Goal: Find specific page/section: Find specific page/section

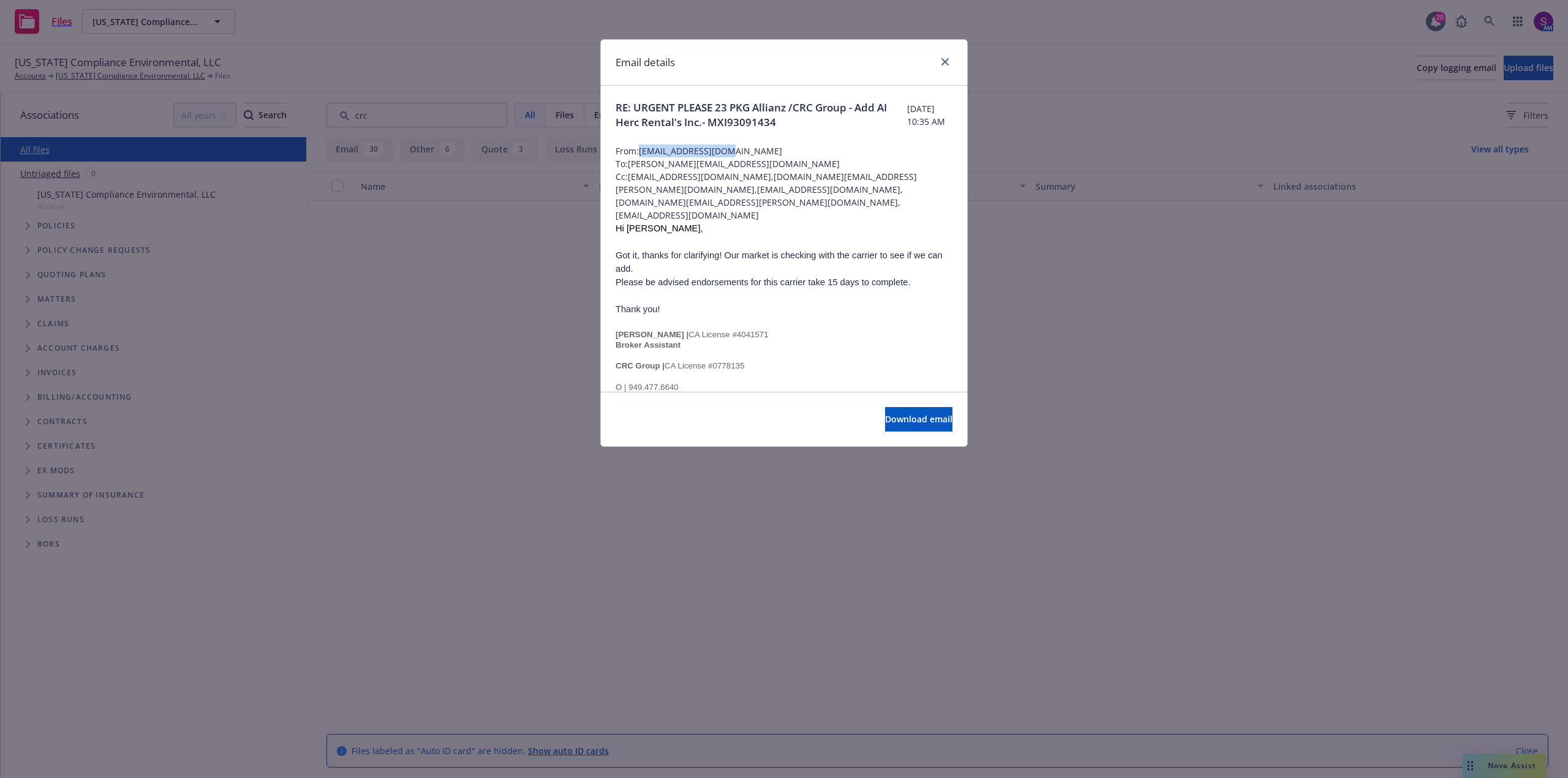
scroll to position [1325, 0]
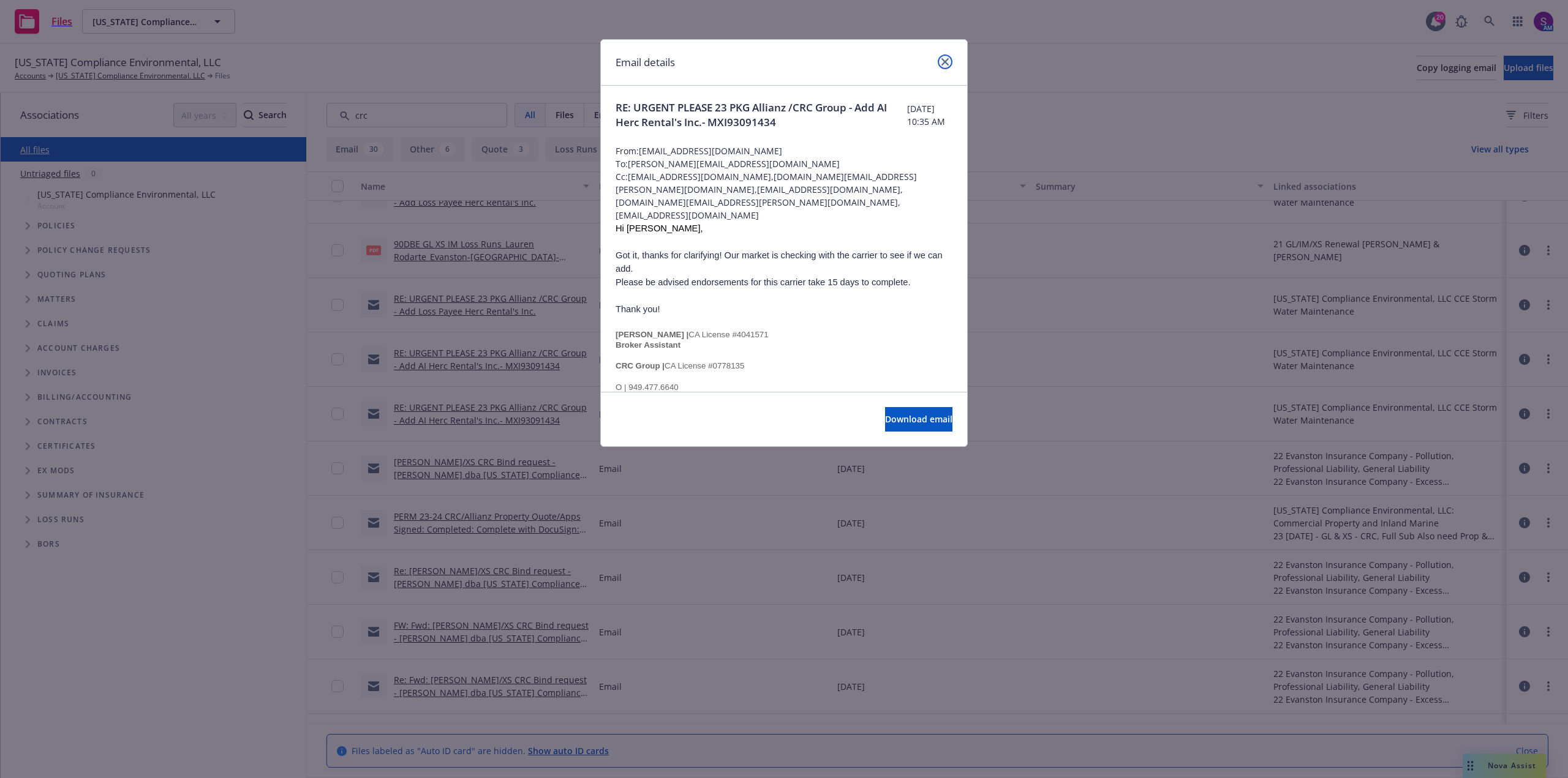
click at [943, 57] on link "close" at bounding box center [944, 62] width 15 height 15
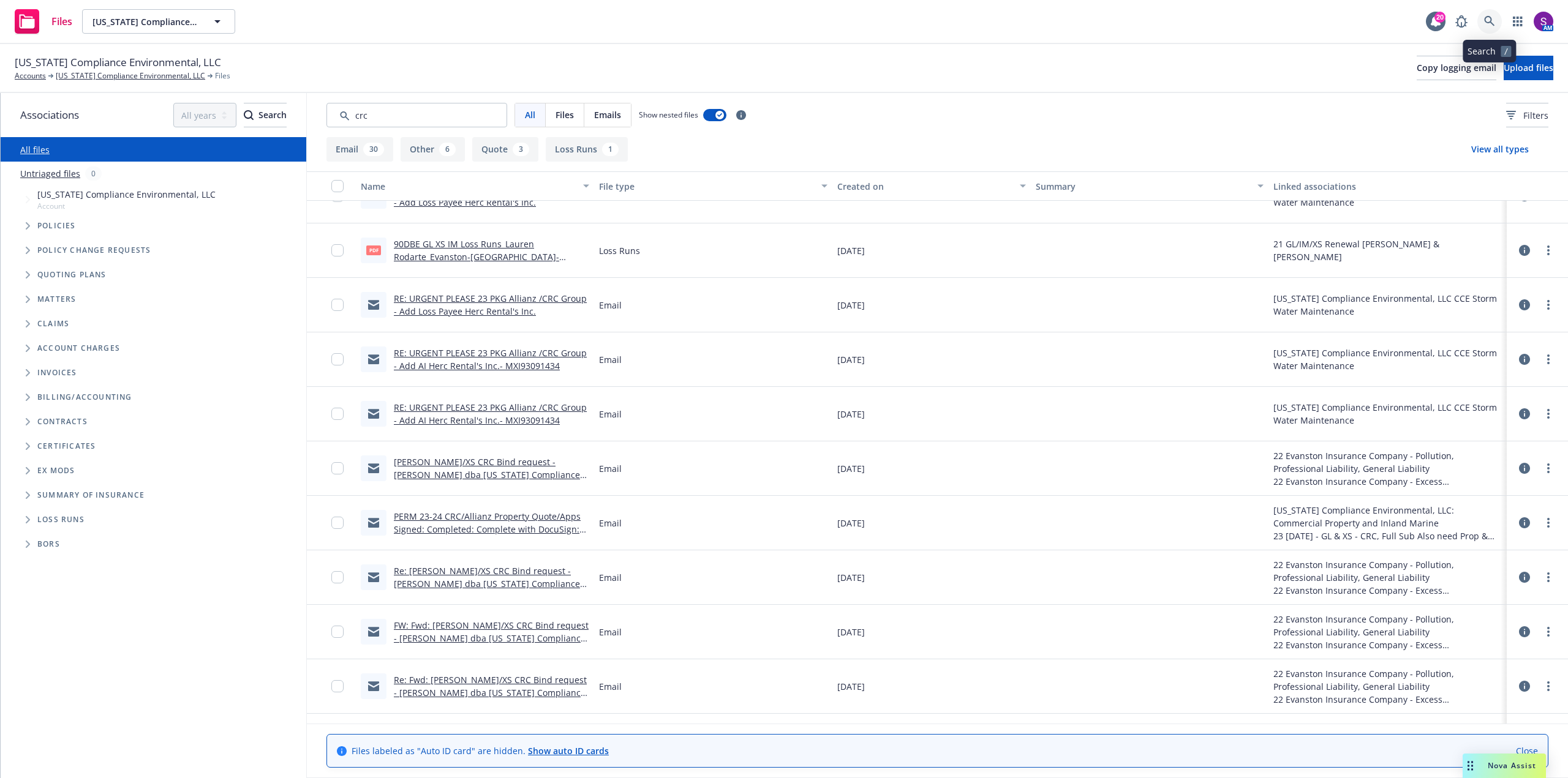
click at [1491, 20] on icon at bounding box center [1489, 21] width 10 height 10
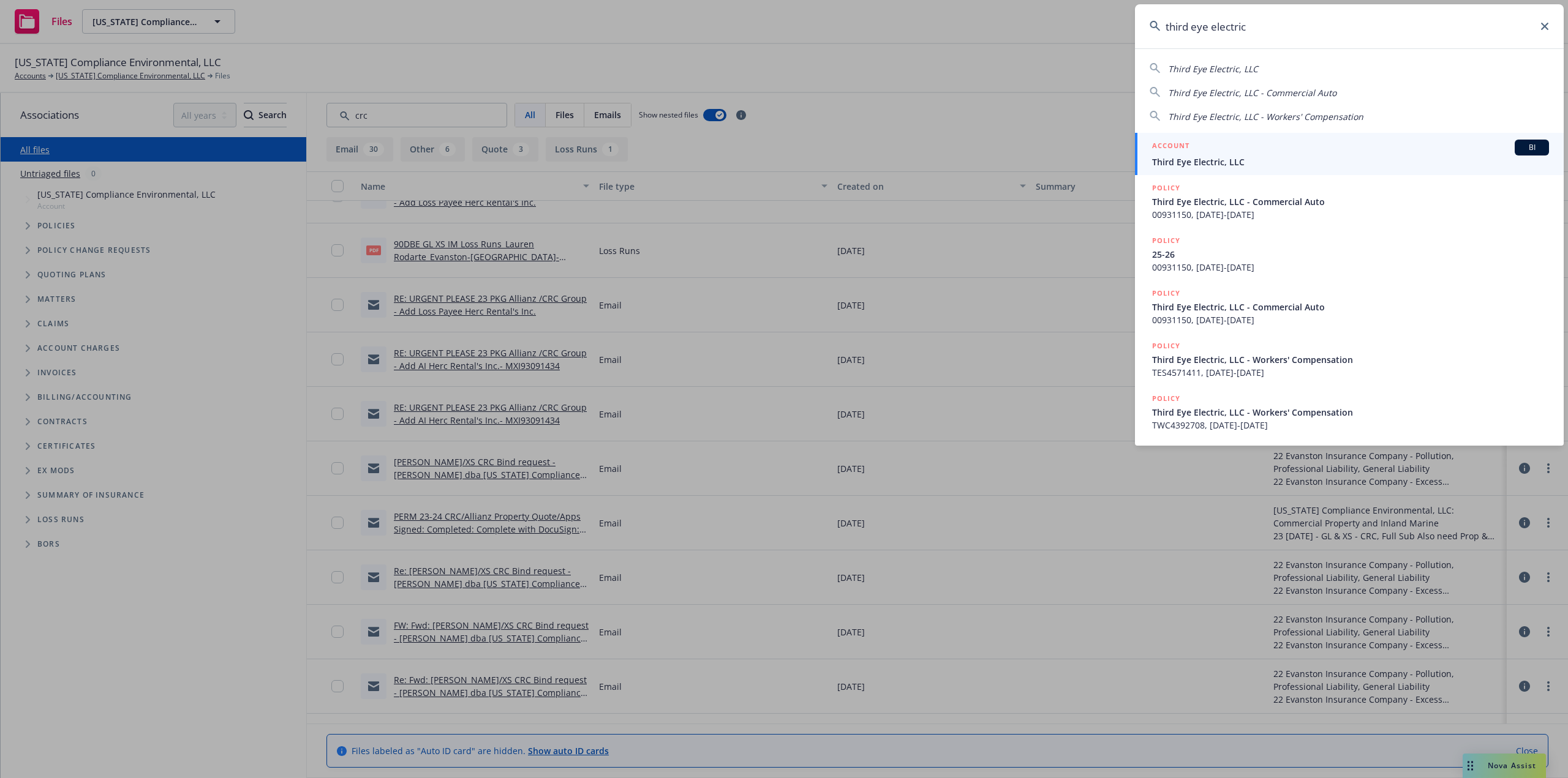
type input "third eye electric"
click at [1242, 162] on span "Third Eye Electric, LLC" at bounding box center [1349, 161] width 397 height 13
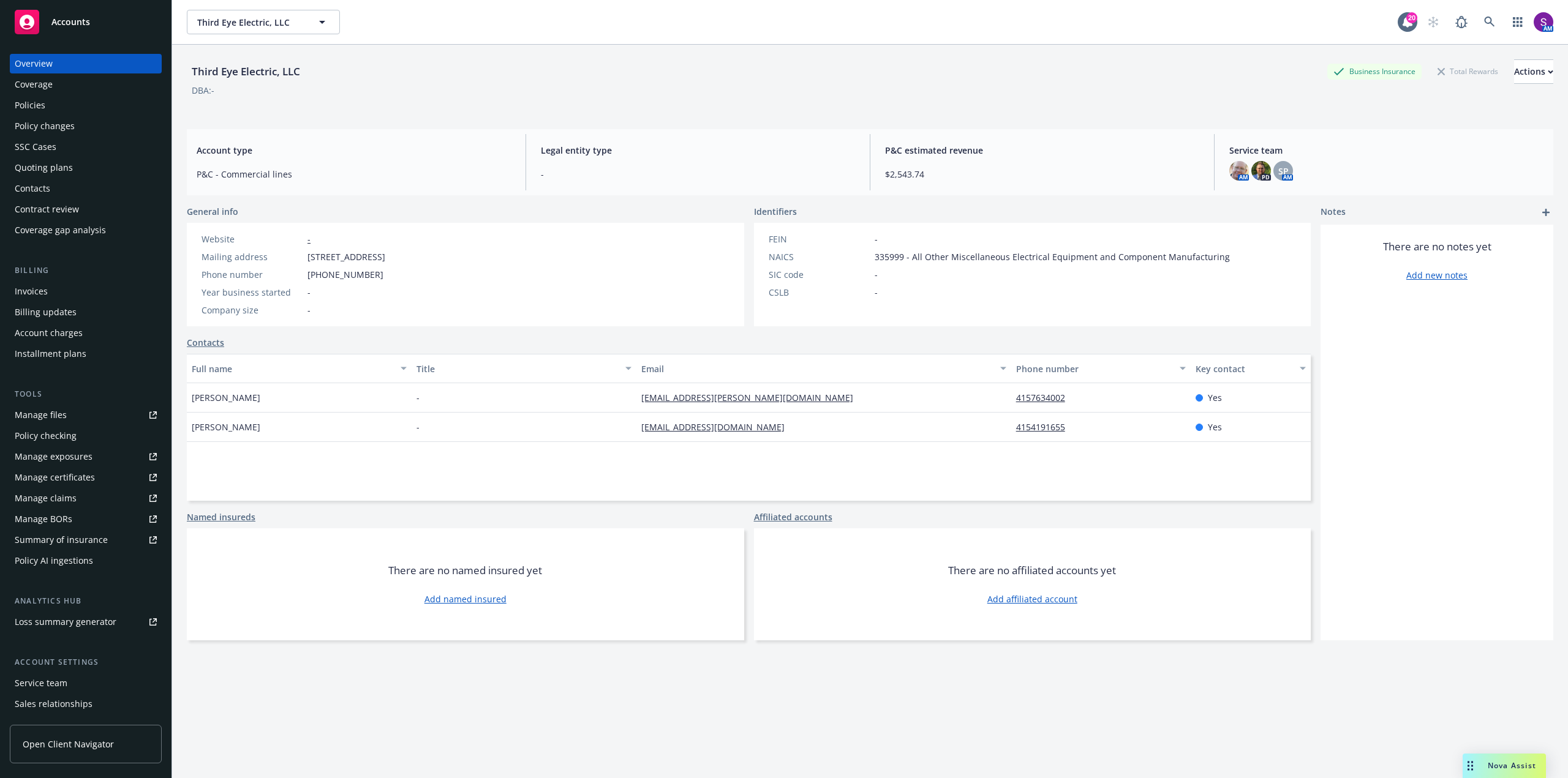
click at [62, 105] on div "Policies" at bounding box center [86, 105] width 142 height 20
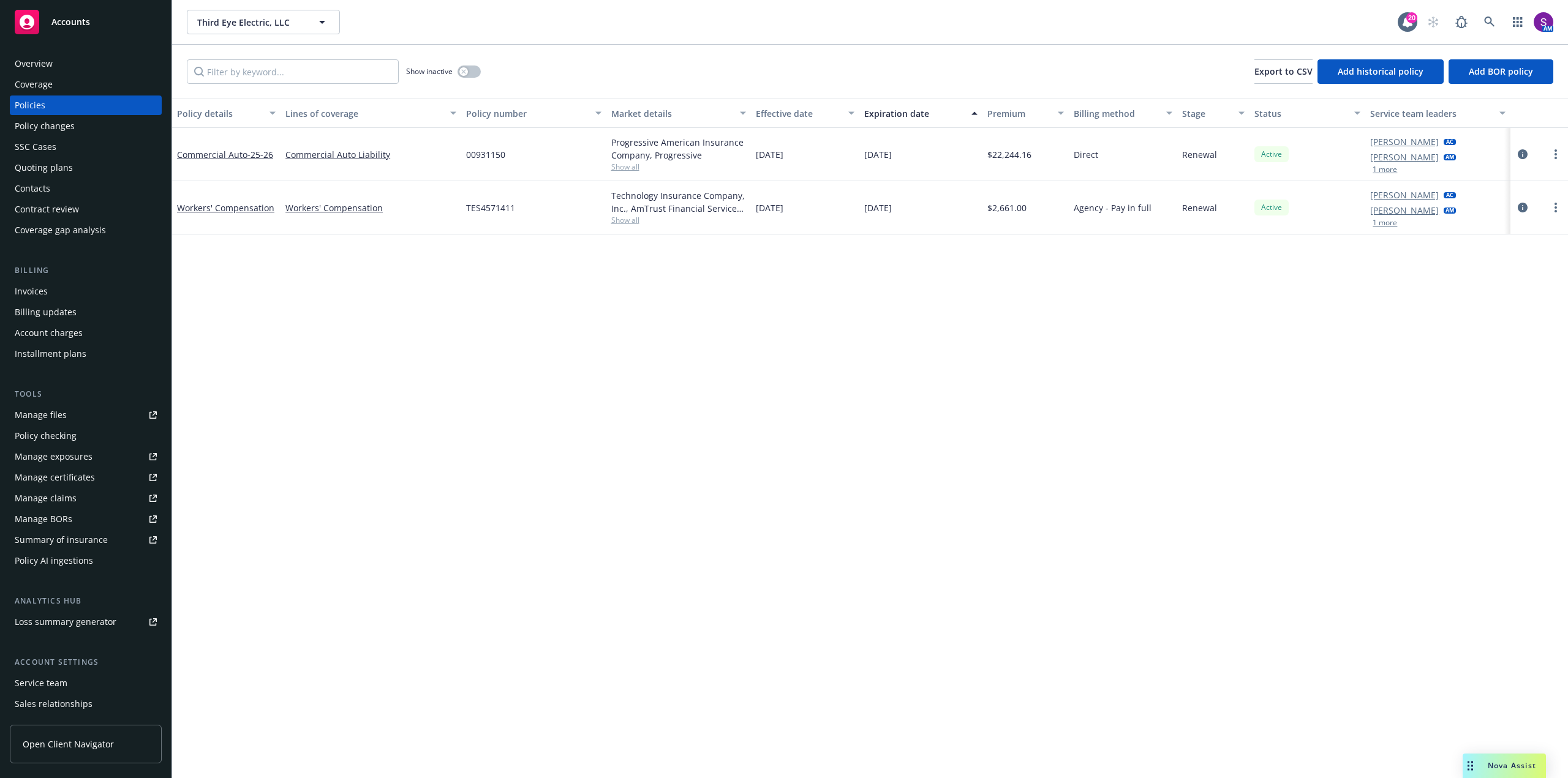
click at [56, 63] on div "Overview" at bounding box center [86, 63] width 142 height 20
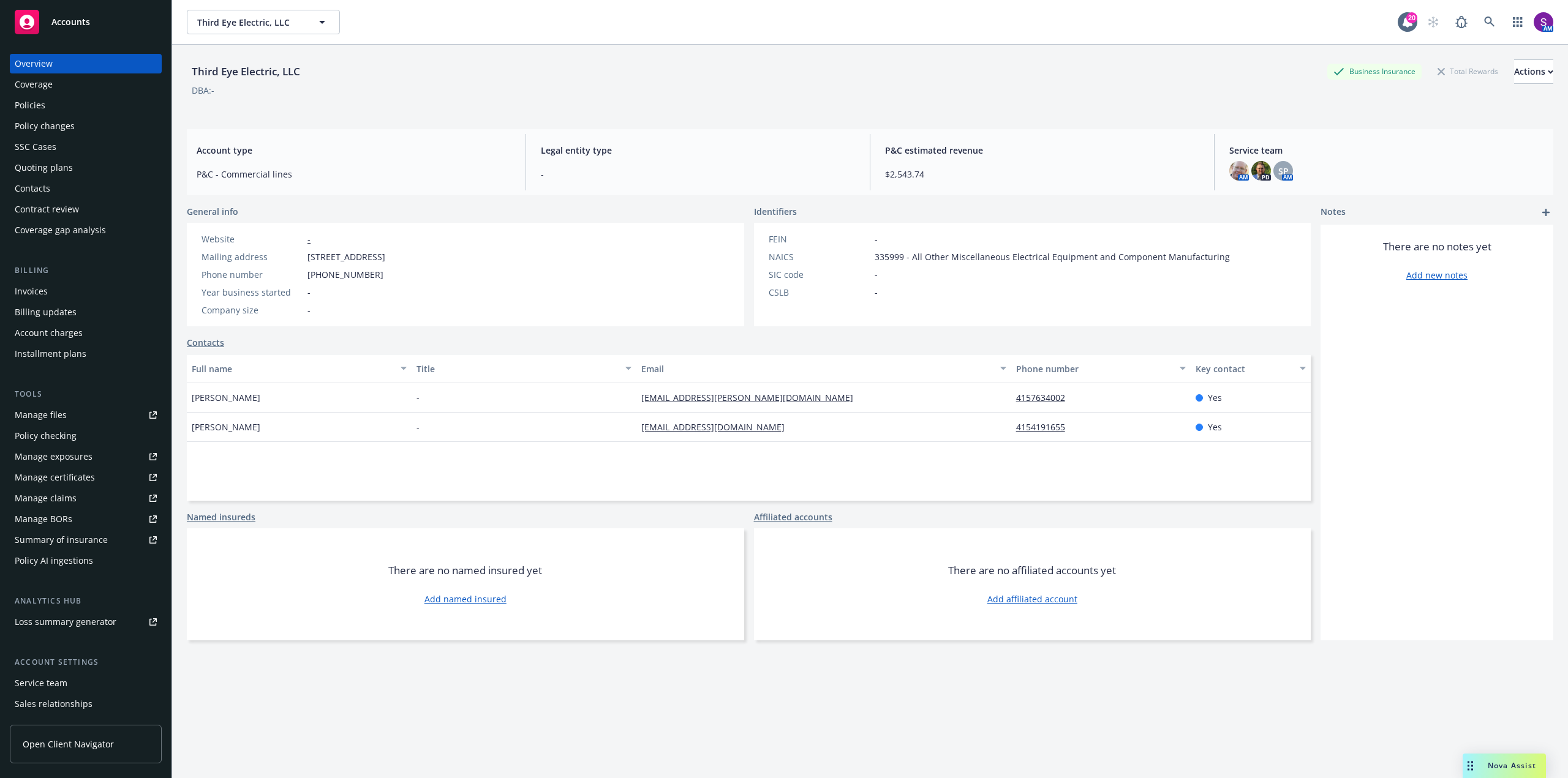
click at [59, 109] on div "Policies" at bounding box center [86, 105] width 142 height 20
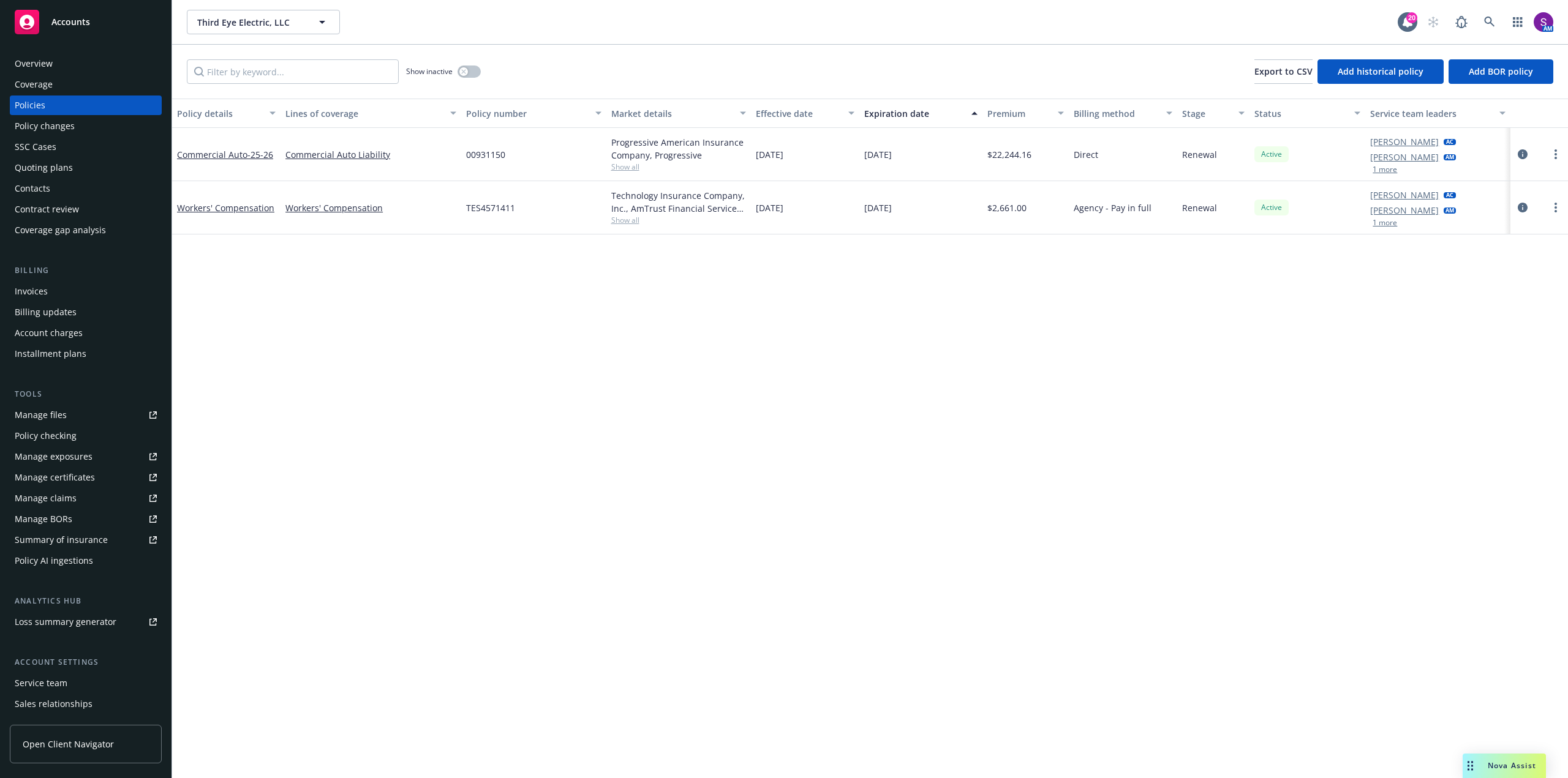
click at [62, 68] on div "Overview" at bounding box center [86, 63] width 142 height 20
